Goal: Task Accomplishment & Management: Manage account settings

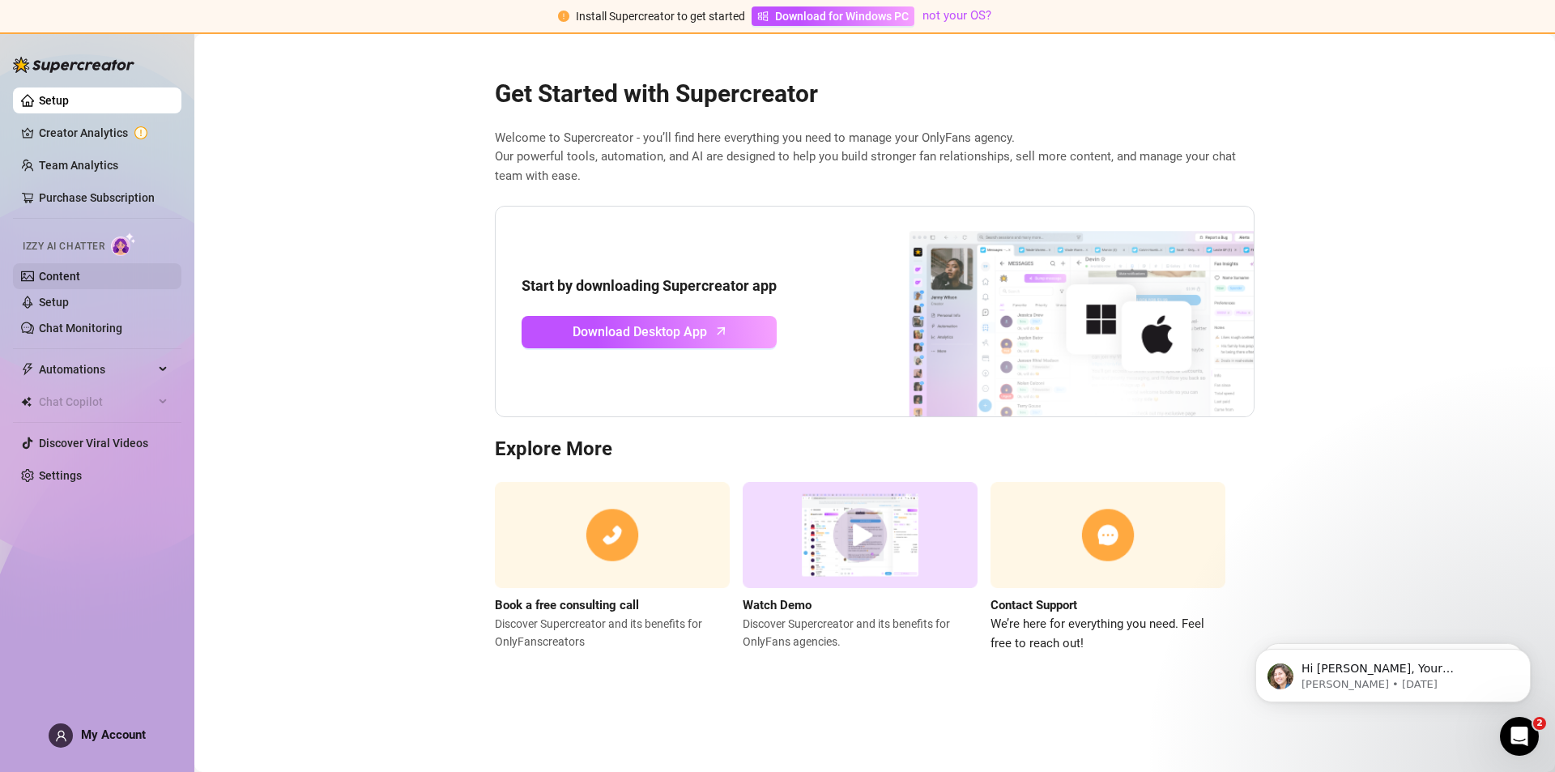
click at [80, 271] on link "Content" at bounding box center [59, 276] width 41 height 13
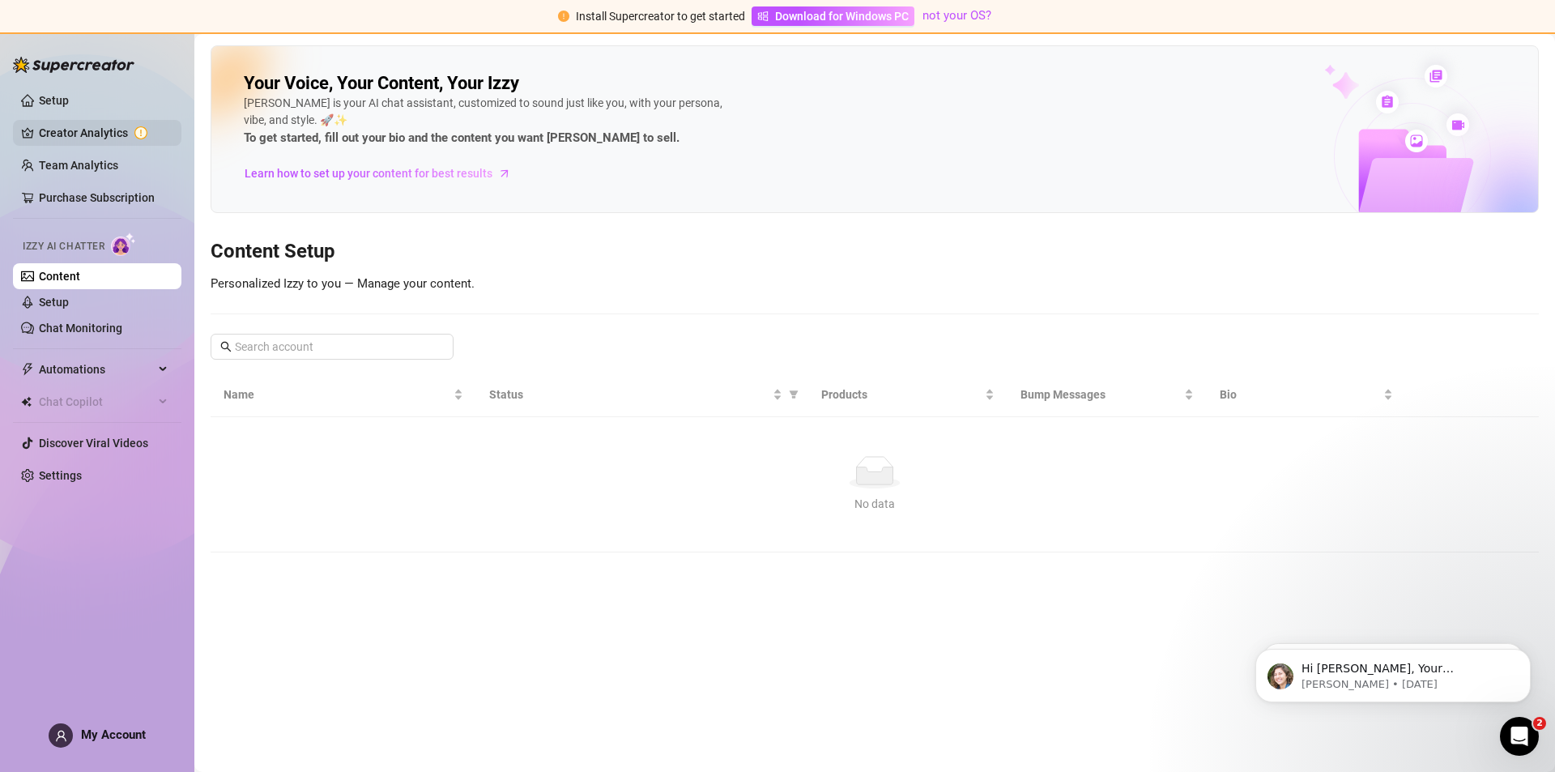
click at [72, 123] on link "Creator Analytics" at bounding box center [104, 133] width 130 height 26
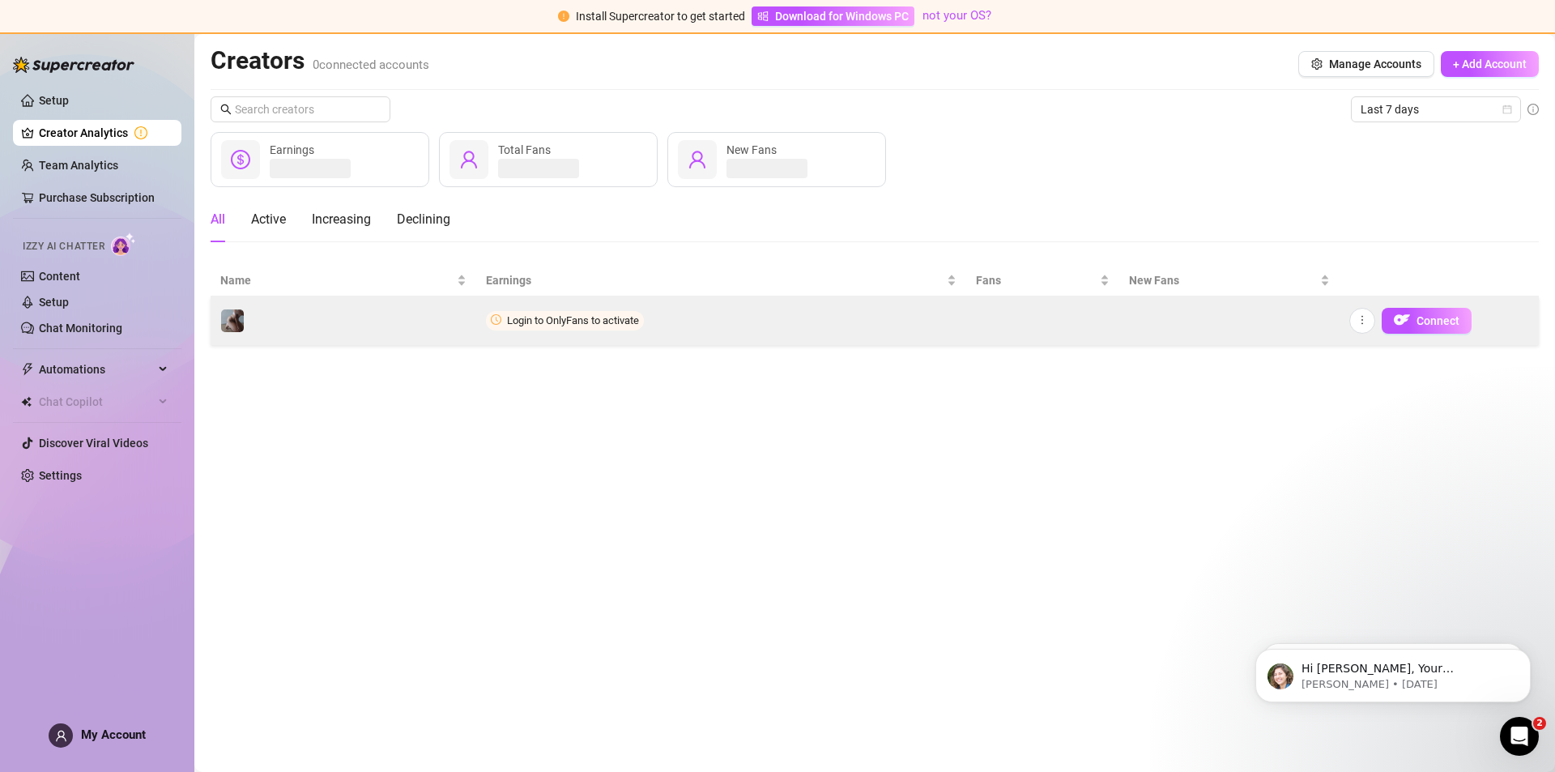
click at [248, 318] on div "️️‍" at bounding box center [235, 321] width 31 height 24
click at [225, 322] on img at bounding box center [232, 320] width 23 height 23
click at [1421, 333] on button "Connect" at bounding box center [1427, 321] width 90 height 26
click at [1417, 322] on span "Connect" at bounding box center [1438, 320] width 43 height 13
click at [1366, 325] on icon "more" at bounding box center [1362, 319] width 11 height 11
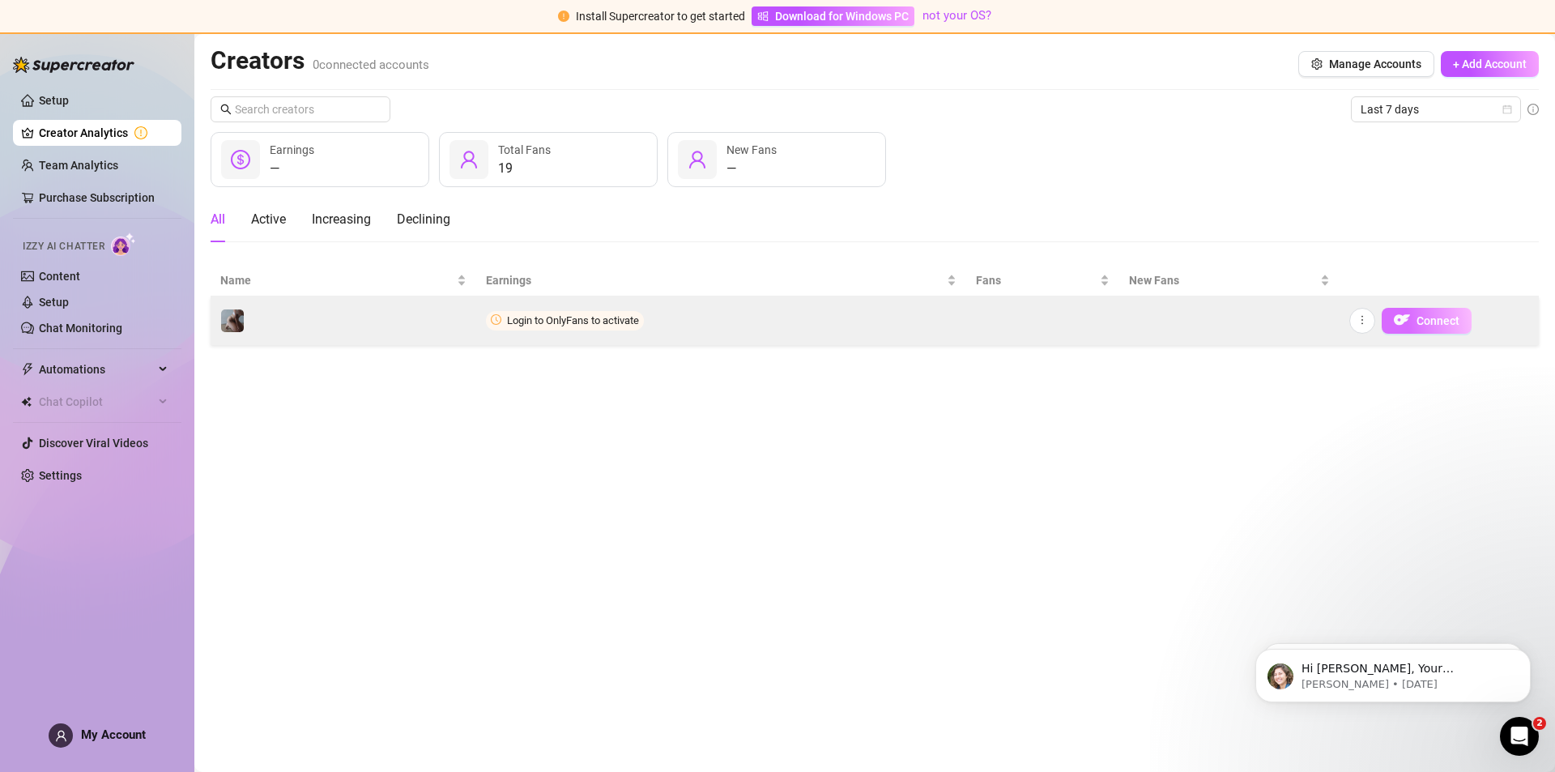
click at [1456, 330] on button "Connect" at bounding box center [1427, 321] width 90 height 26
click at [1457, 329] on button "Connect" at bounding box center [1427, 321] width 90 height 26
click at [530, 324] on span "Login to OnlyFans to activate" at bounding box center [573, 320] width 132 height 12
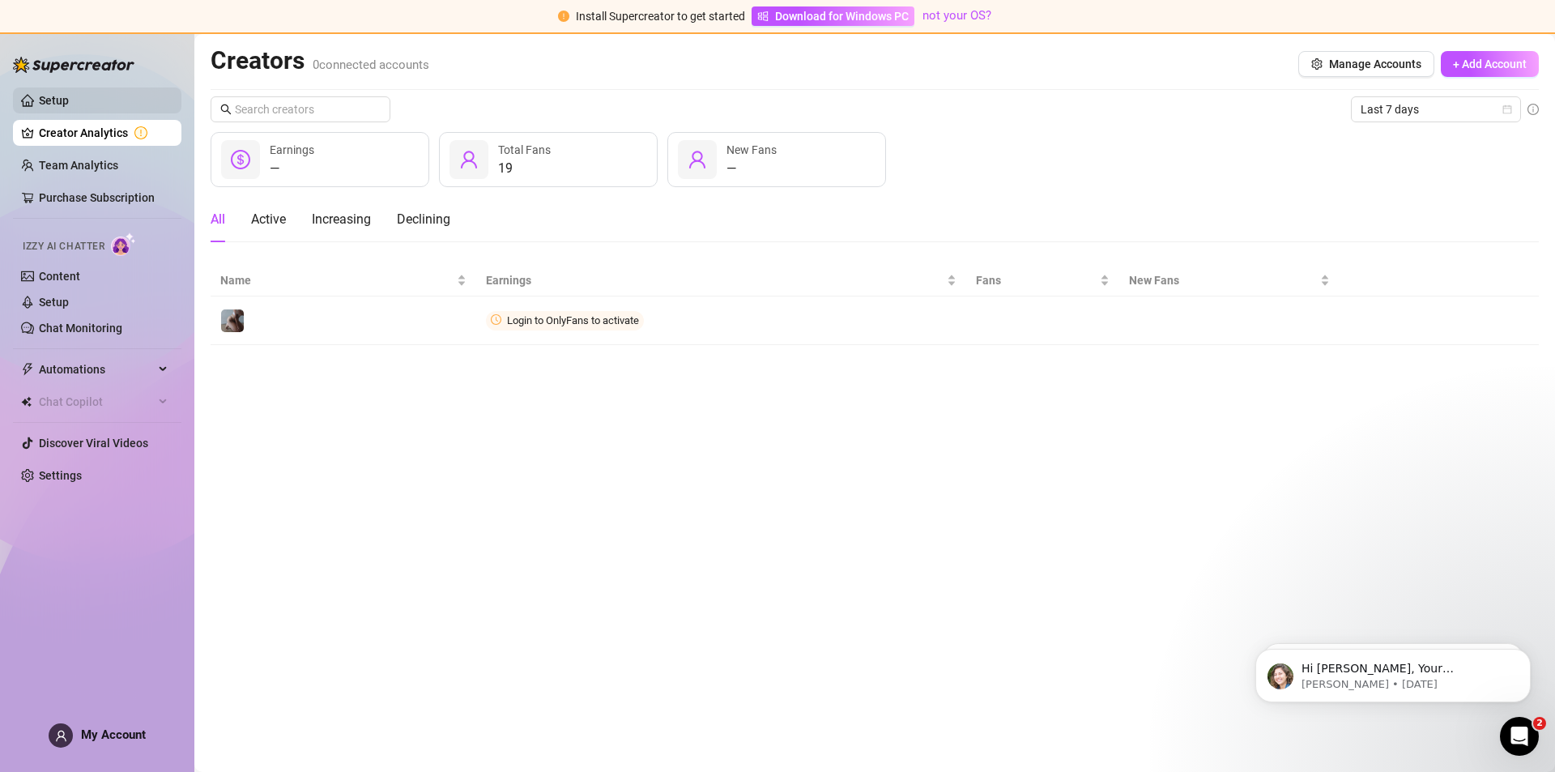
click at [61, 96] on link "Setup" at bounding box center [54, 100] width 30 height 13
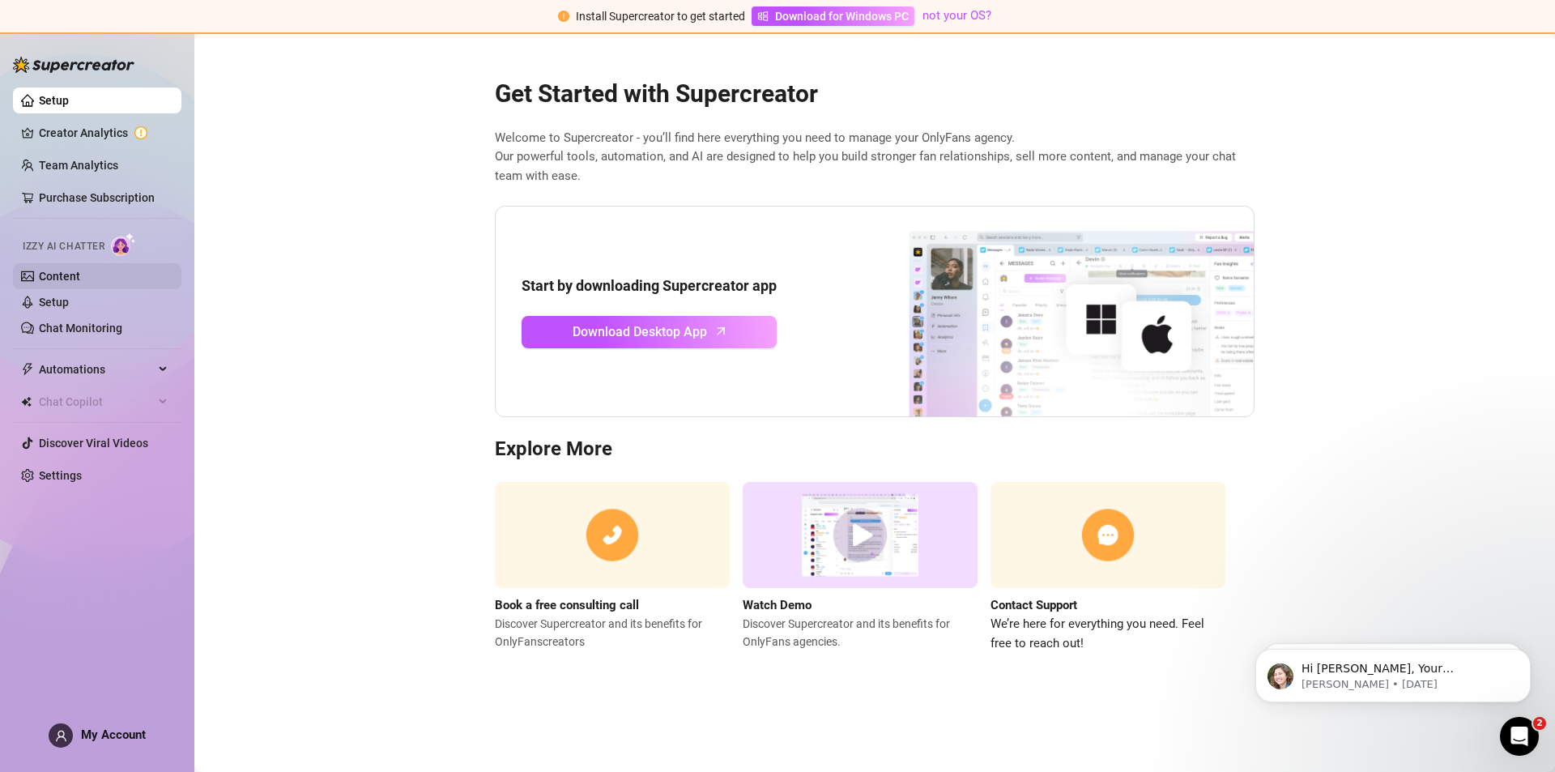
click at [40, 270] on link "Content" at bounding box center [59, 276] width 41 height 13
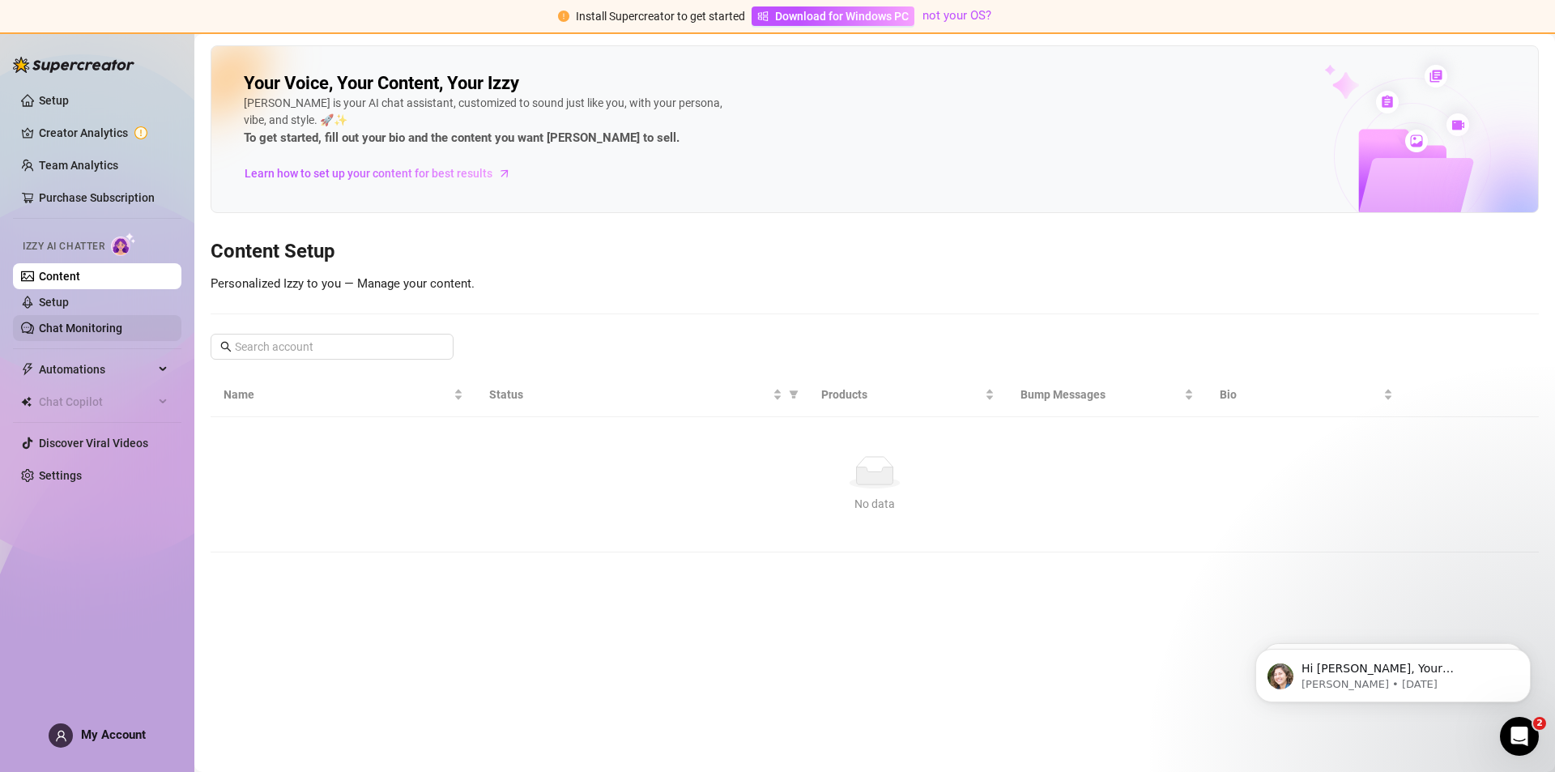
click at [54, 329] on link "Chat Monitoring" at bounding box center [80, 328] width 83 height 13
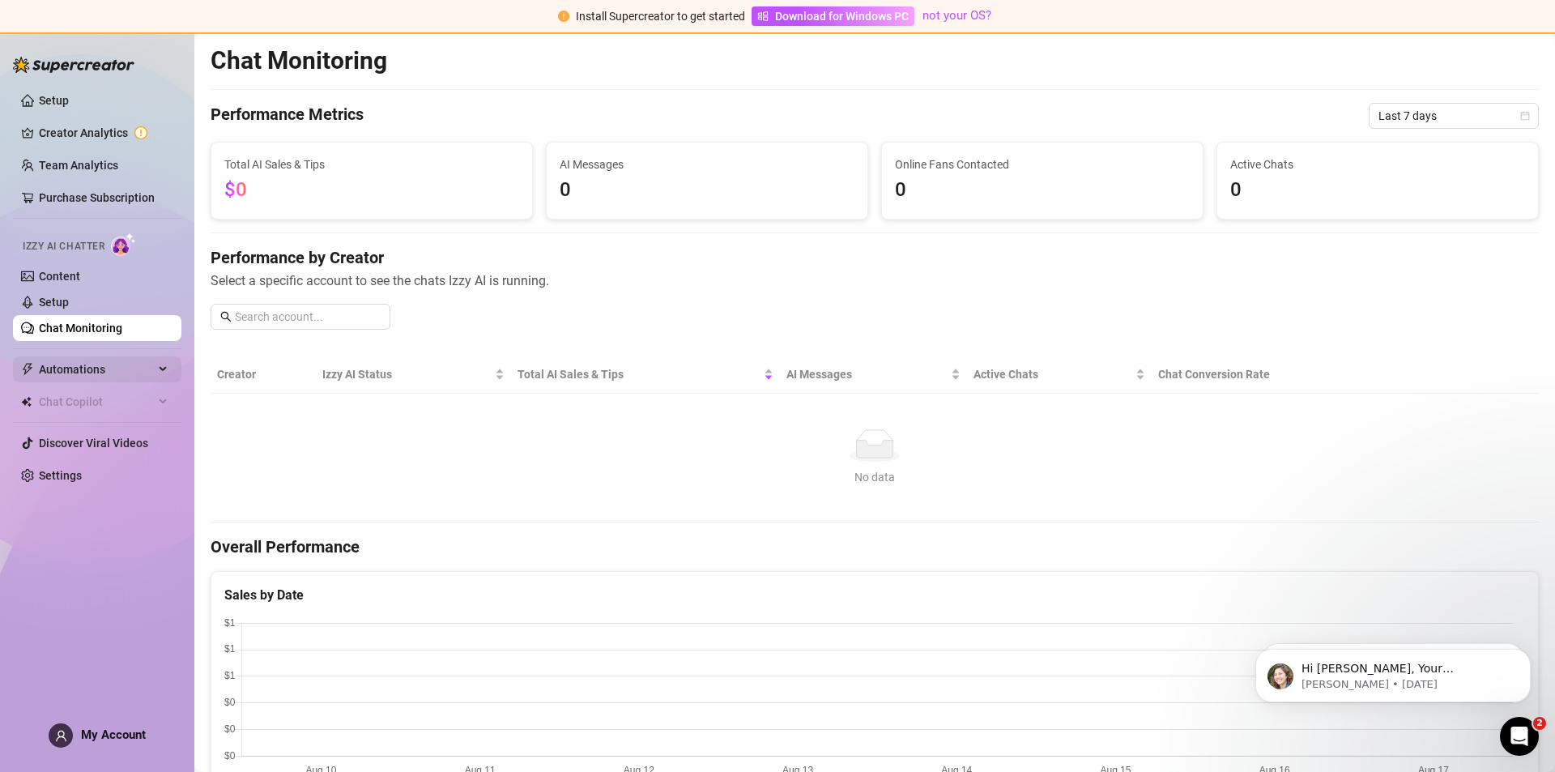
click at [68, 365] on span "Automations" at bounding box center [96, 369] width 115 height 26
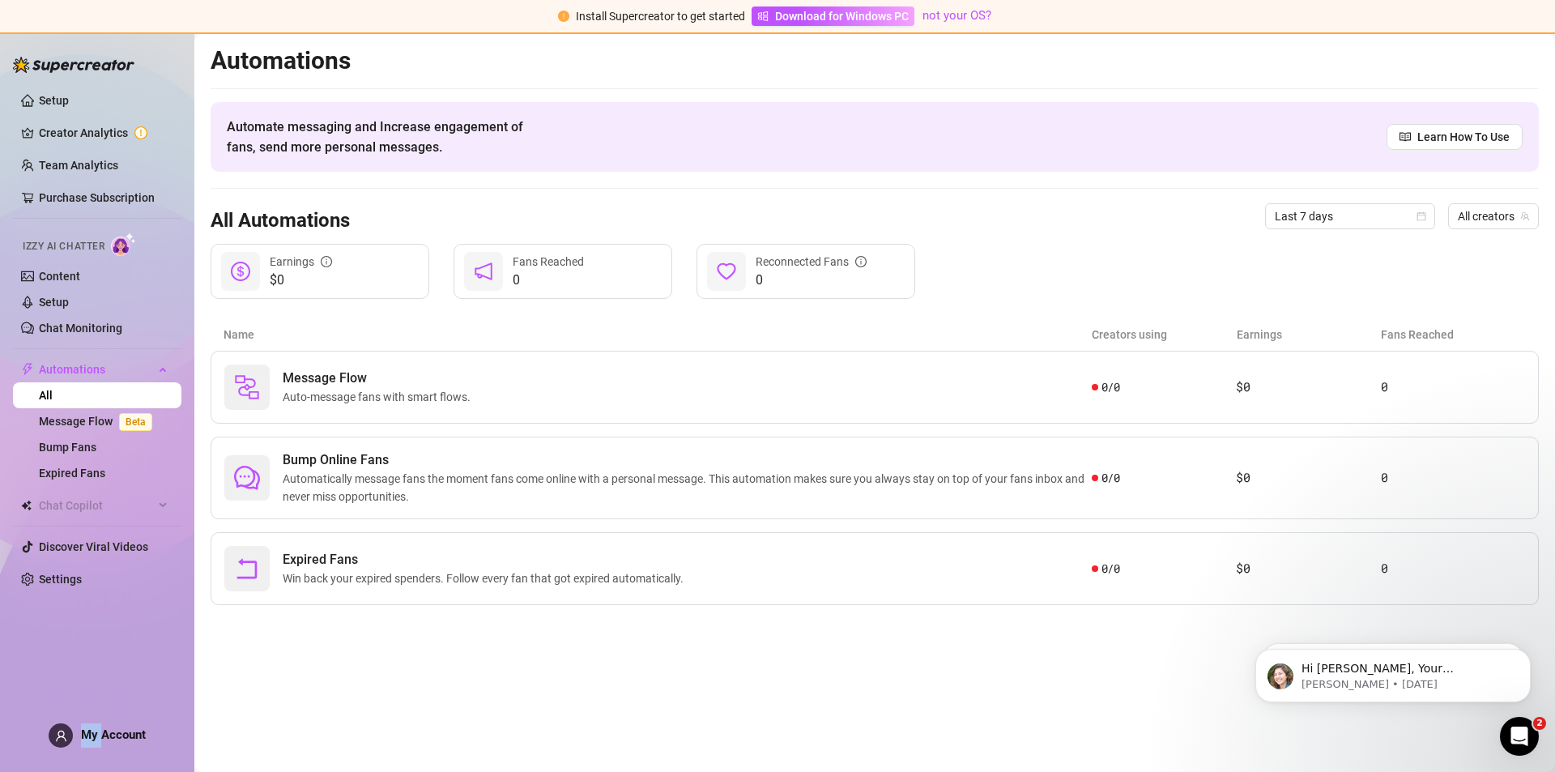
click at [104, 746] on div "Setup Creator Analytics Team Analytics Purchase Subscription Izzy AI Chatter Co…" at bounding box center [97, 394] width 168 height 725
click at [50, 688] on div "Setup Creator Analytics Team Analytics Purchase Subscription Izzy AI Chatter Co…" at bounding box center [97, 394] width 168 height 725
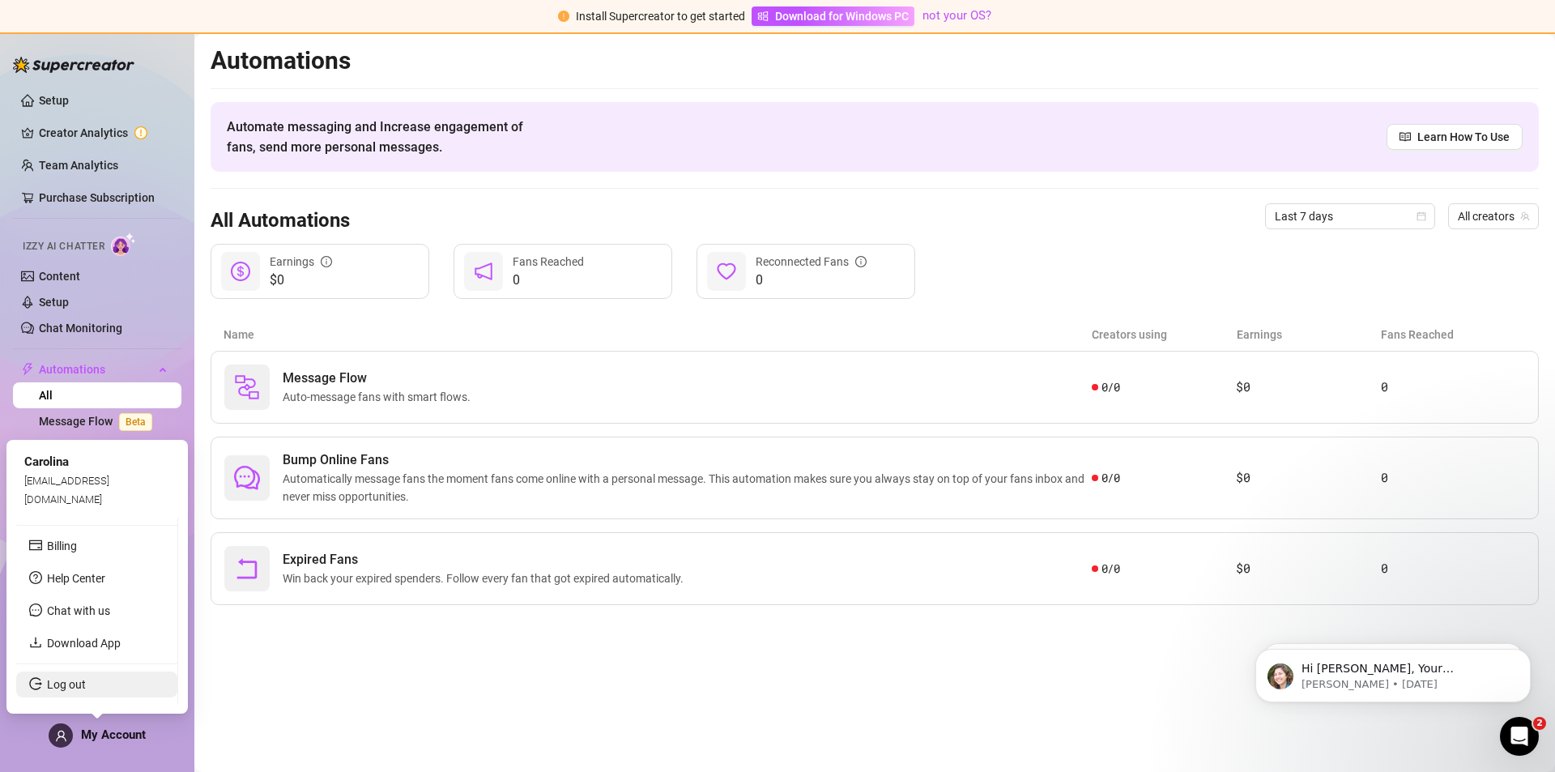
click at [62, 691] on link "Log out" at bounding box center [66, 684] width 39 height 13
